Goal: Task Accomplishment & Management: Manage account settings

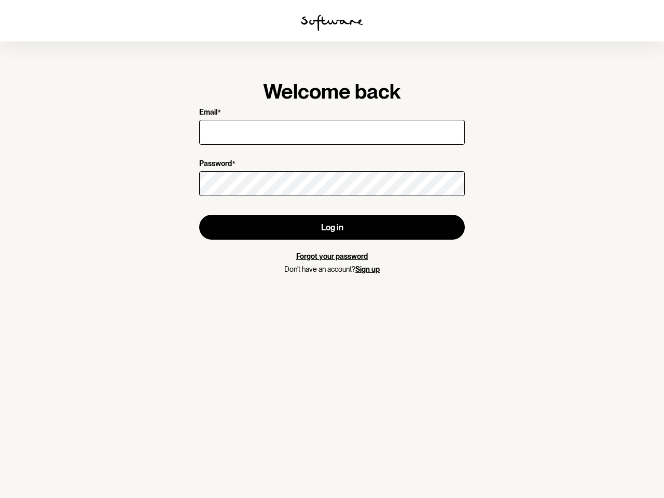
click at [332, 23] on img at bounding box center [332, 23] width 62 height 17
